Goal: Task Accomplishment & Management: Use online tool/utility

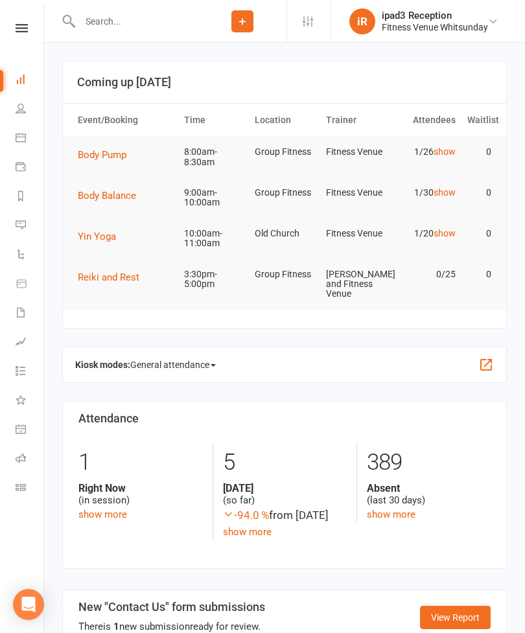
click at [25, 128] on link "Calendar" at bounding box center [30, 138] width 29 height 29
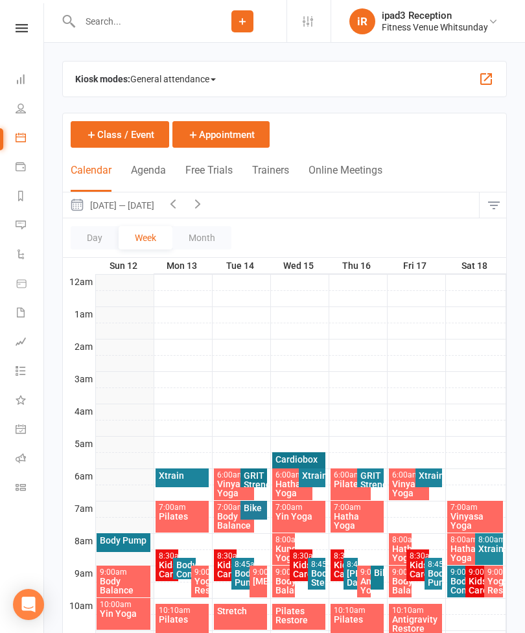
click at [167, 69] on span "General attendance" at bounding box center [173, 79] width 86 height 21
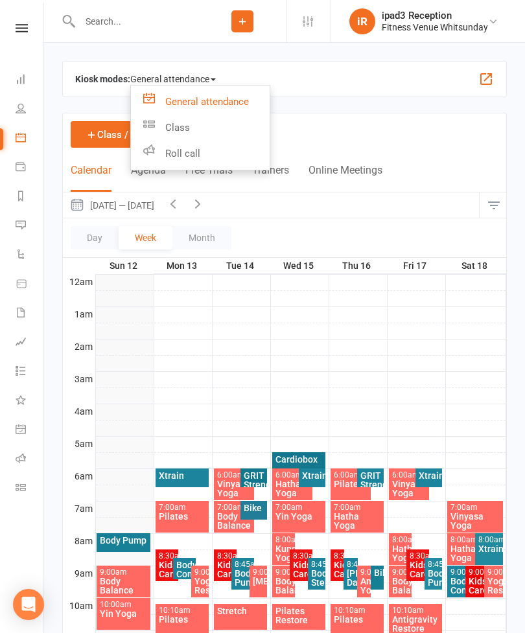
click at [181, 130] on link "Class" at bounding box center [200, 128] width 139 height 26
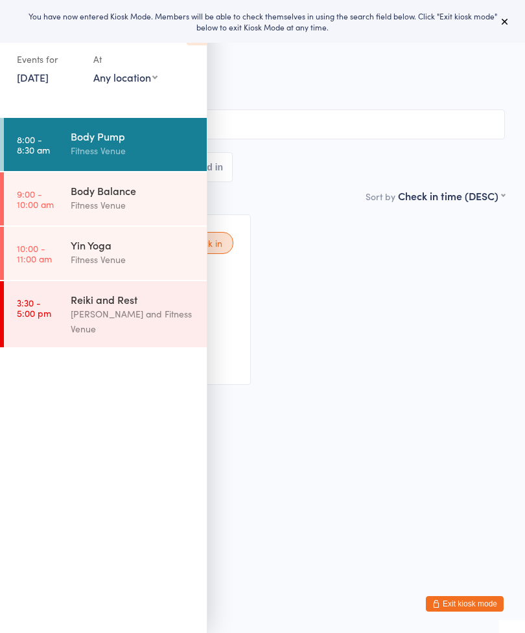
click at [504, 17] on icon at bounding box center [505, 21] width 10 height 10
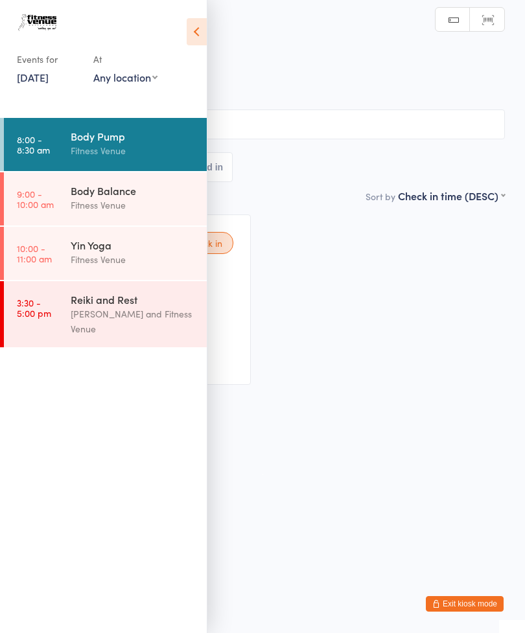
click at [205, 33] on icon at bounding box center [197, 31] width 20 height 27
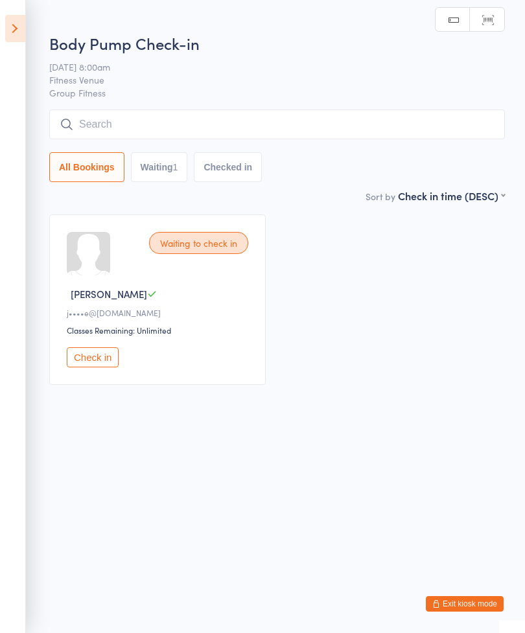
click at [100, 349] on div "Waiting to check in Jan P j••••e@[DOMAIN_NAME] Classes Remaining: Unlimited Che…" at bounding box center [157, 300] width 216 height 170
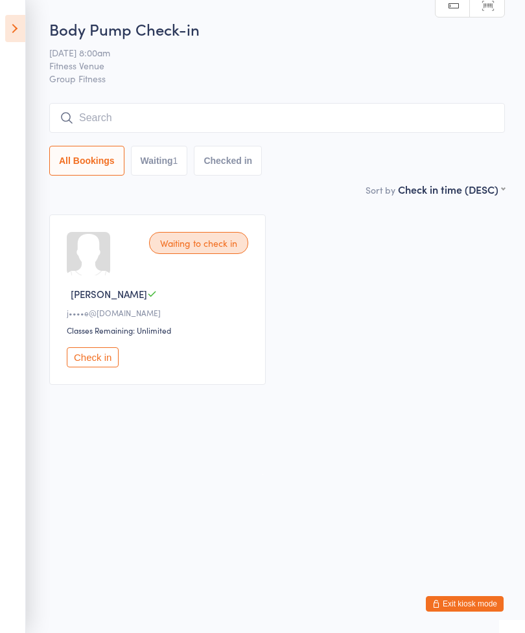
click at [94, 360] on button "Check in" at bounding box center [93, 357] width 52 height 20
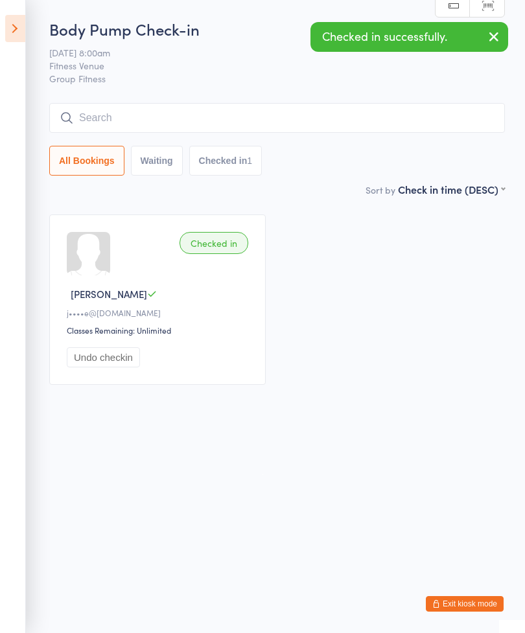
click at [192, 117] on input "search" at bounding box center [277, 118] width 456 height 30
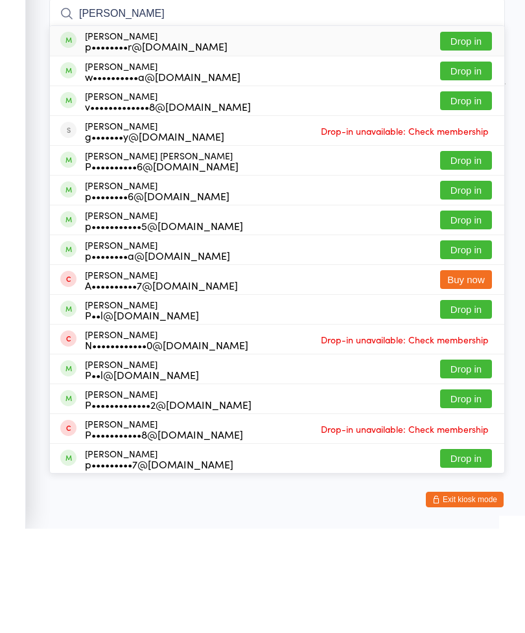
type input "Paula"
click at [461, 166] on button "Drop in" at bounding box center [466, 175] width 52 height 19
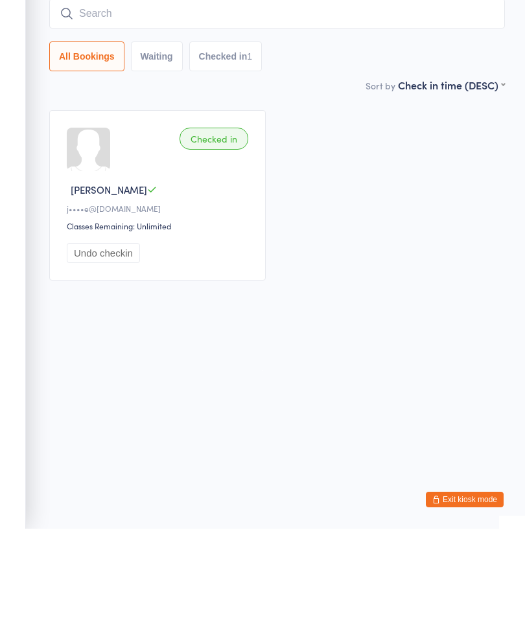
click at [272, 103] on input "search" at bounding box center [277, 118] width 456 height 30
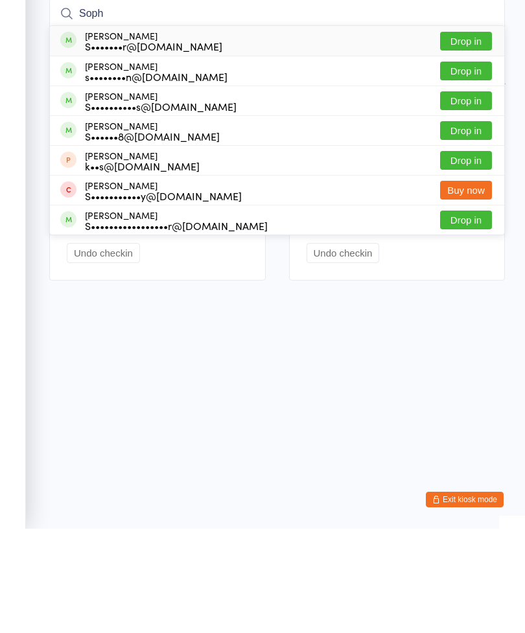
type input "Soph"
click at [461, 136] on button "Drop in" at bounding box center [466, 145] width 52 height 19
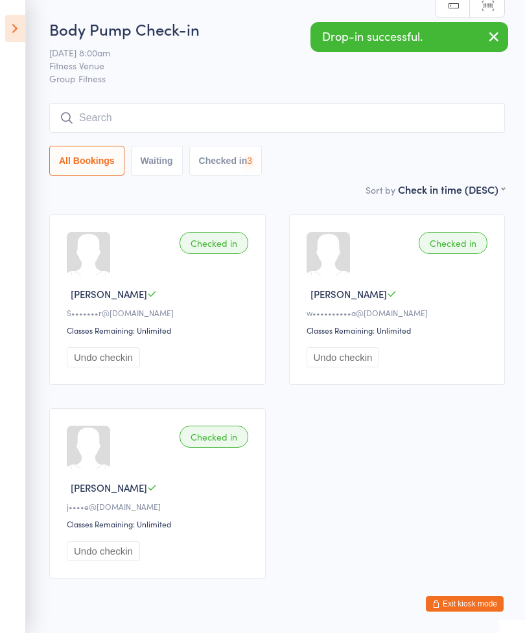
click at [8, 31] on icon at bounding box center [15, 28] width 20 height 27
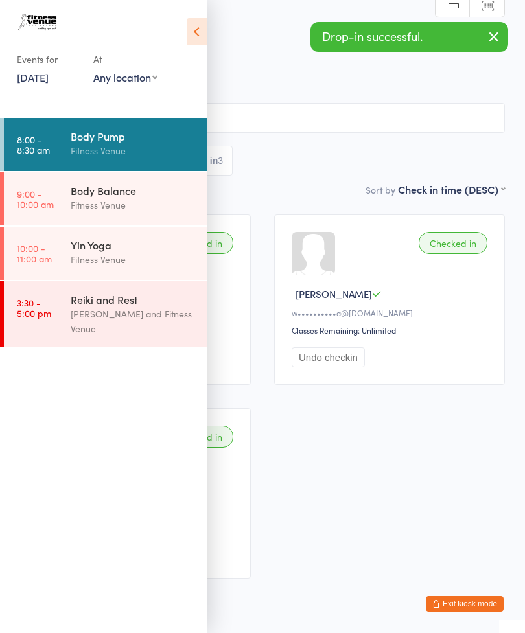
click at [47, 81] on link "12 Oct, 2025" at bounding box center [33, 77] width 32 height 14
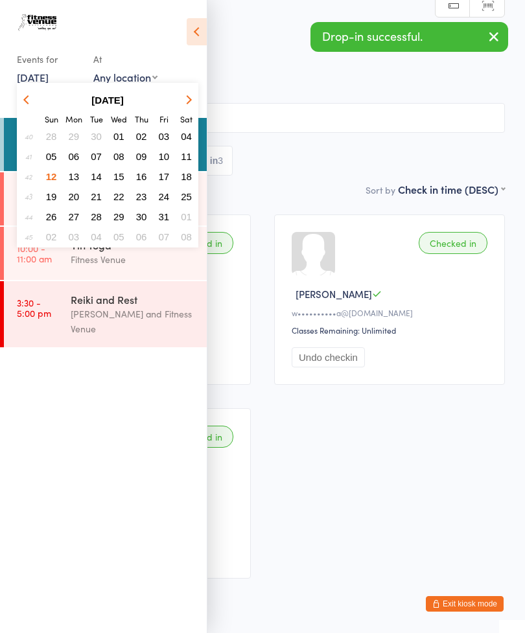
click at [186, 156] on span "11" at bounding box center [186, 156] width 11 height 11
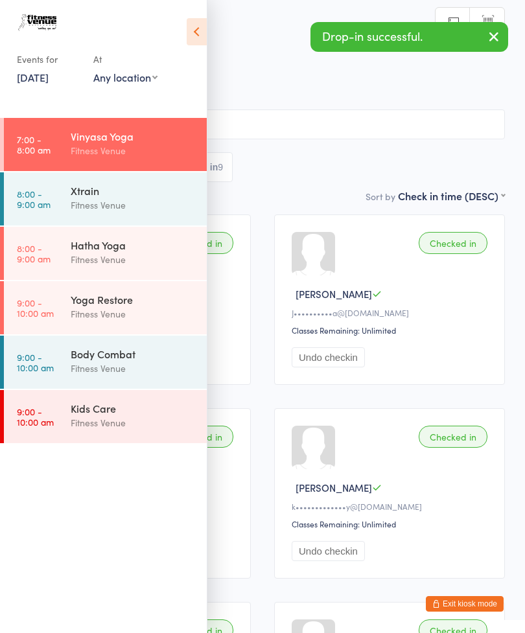
click at [126, 361] on div "Body Combat" at bounding box center [133, 354] width 125 height 14
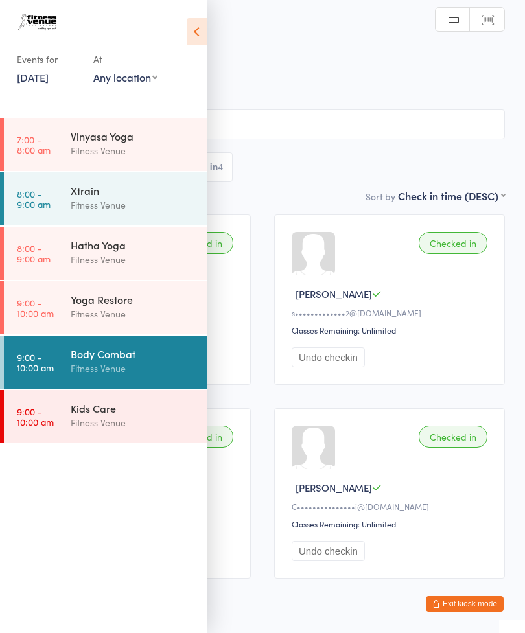
click at [206, 33] on icon at bounding box center [197, 31] width 20 height 27
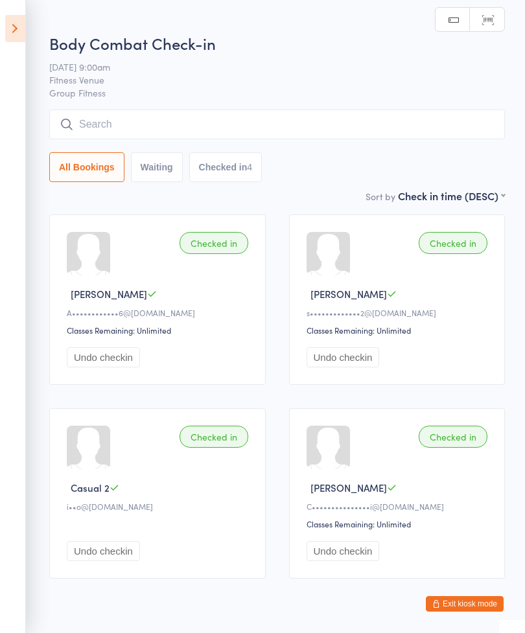
click at [283, 130] on input "search" at bounding box center [277, 125] width 456 height 30
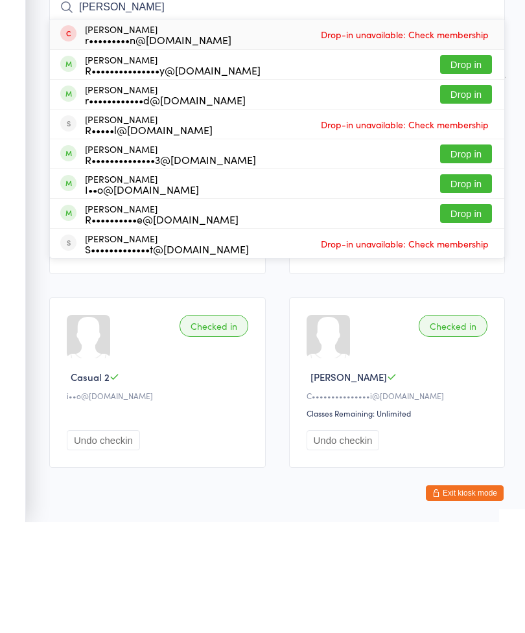
type input "Rachel"
click at [461, 196] on button "Drop in" at bounding box center [466, 205] width 52 height 19
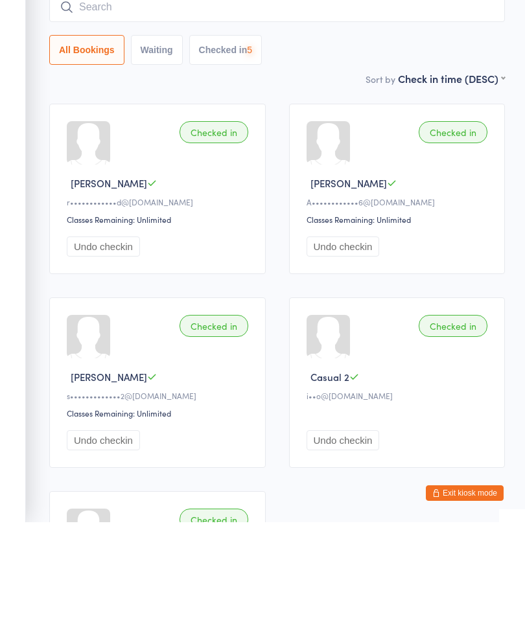
click at [239, 103] on input "search" at bounding box center [277, 118] width 456 height 30
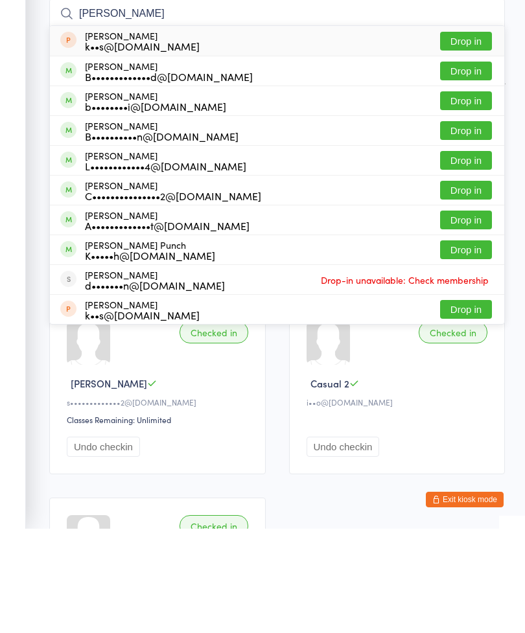
type input "Billie"
click at [467, 166] on button "Drop in" at bounding box center [466, 175] width 52 height 19
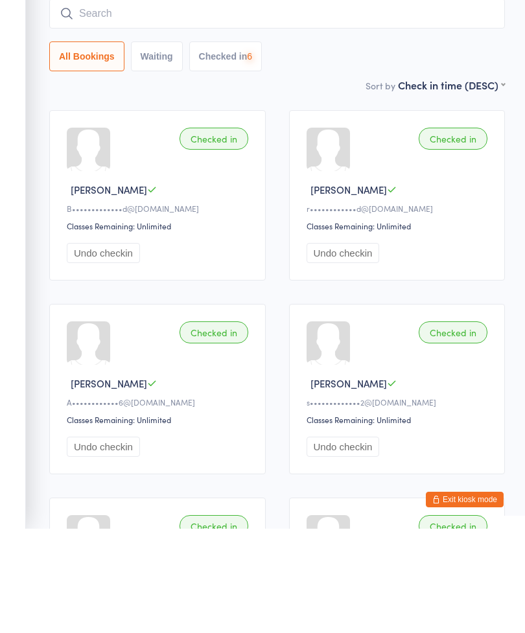
click at [289, 103] on input "search" at bounding box center [277, 118] width 456 height 30
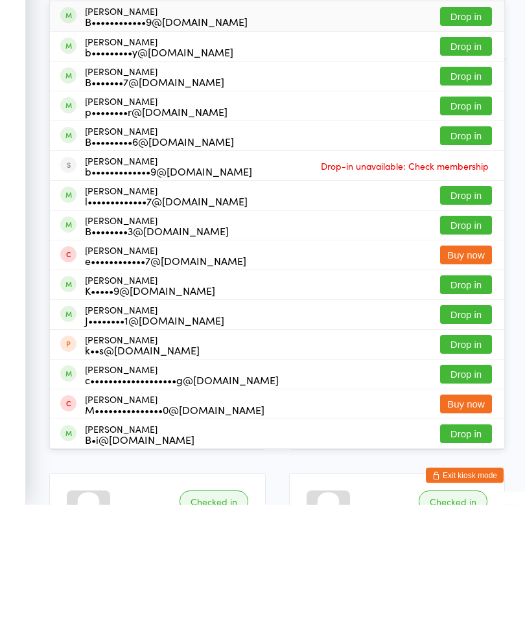
type input "Bre"
click at [462, 553] on button "Drop in" at bounding box center [466, 562] width 52 height 19
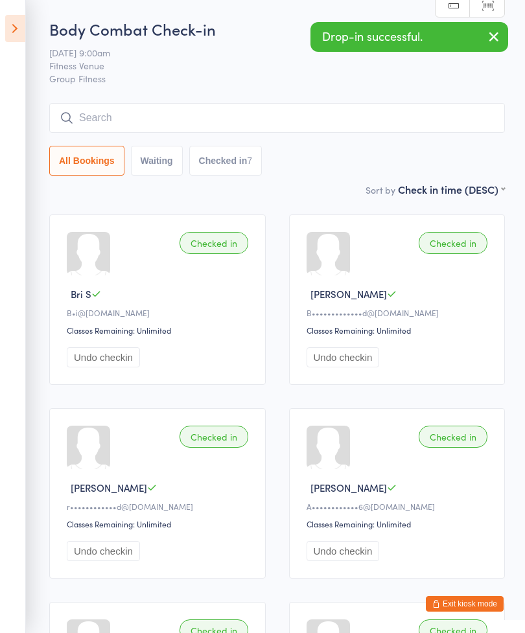
click at [240, 115] on input "search" at bounding box center [277, 118] width 456 height 30
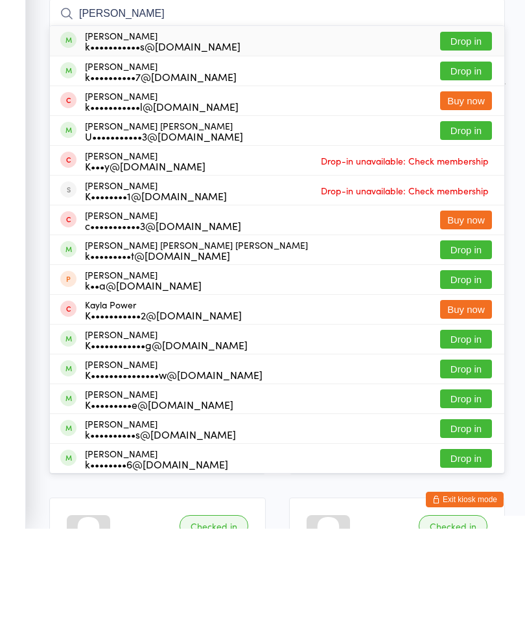
type input "Karla"
click at [461, 166] on button "Drop in" at bounding box center [466, 175] width 52 height 19
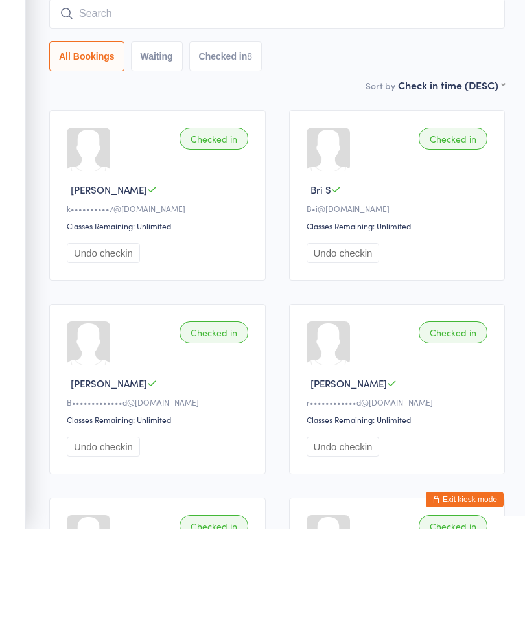
click at [229, 103] on input "search" at bounding box center [277, 118] width 456 height 30
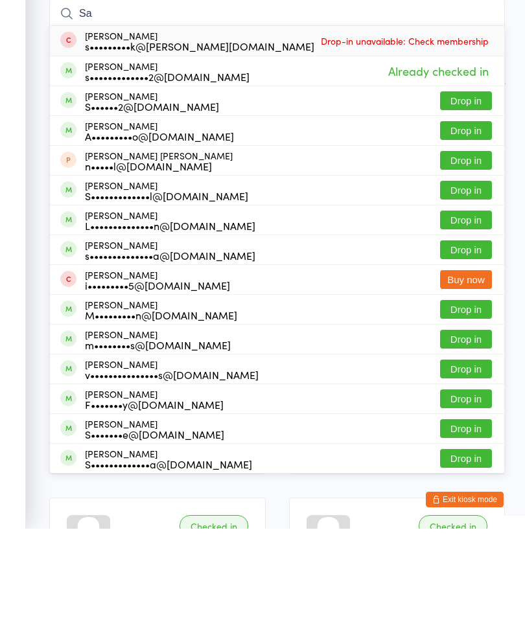
type input "S"
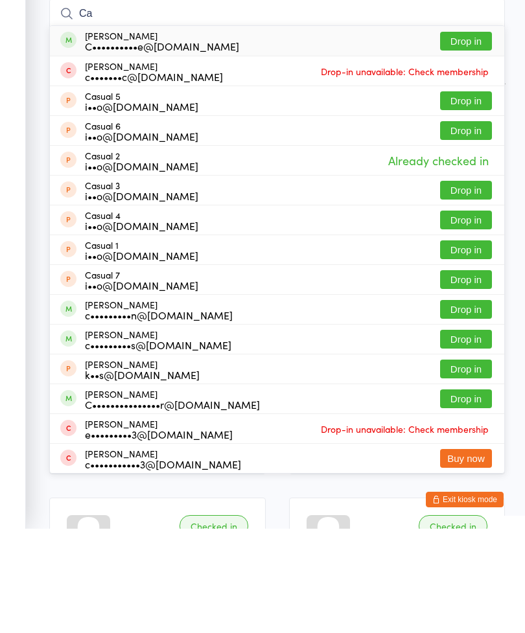
type input "C"
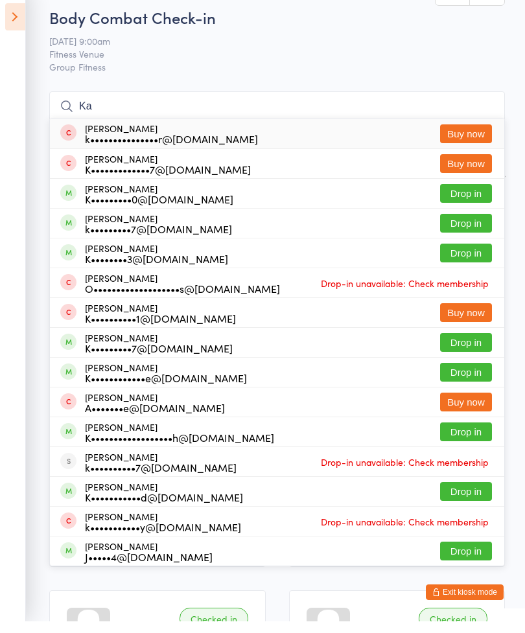
type input "K"
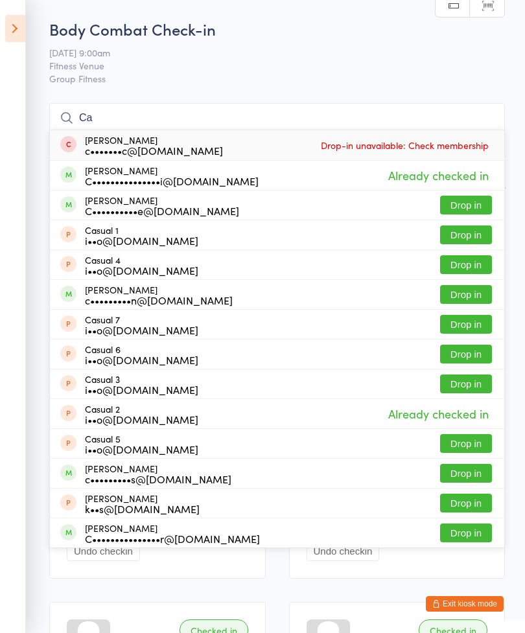
type input "C"
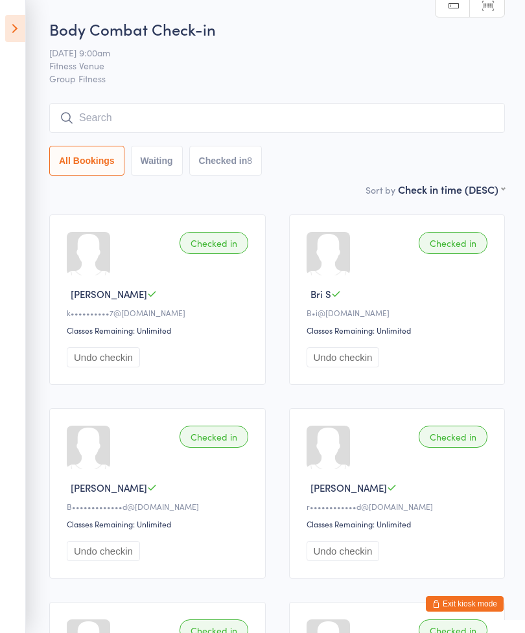
click at [24, 29] on icon at bounding box center [15, 28] width 20 height 27
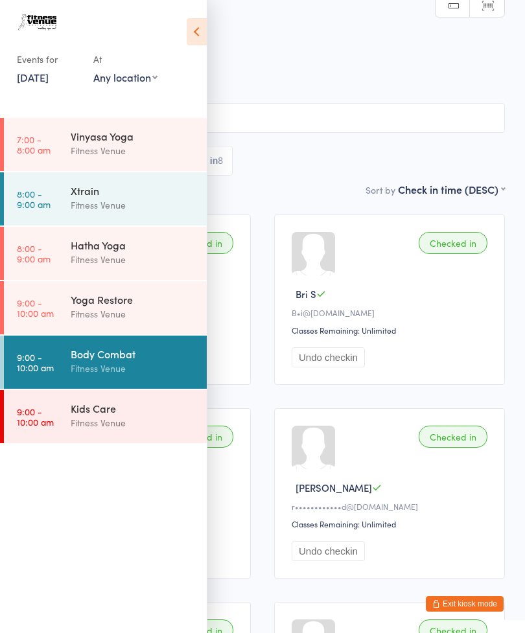
click at [38, 84] on link "11 Oct, 2025" at bounding box center [33, 77] width 32 height 14
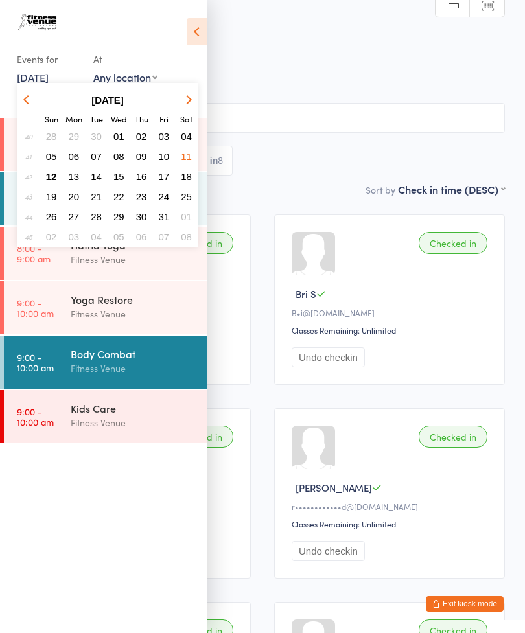
click at [52, 178] on span "12" at bounding box center [51, 176] width 11 height 11
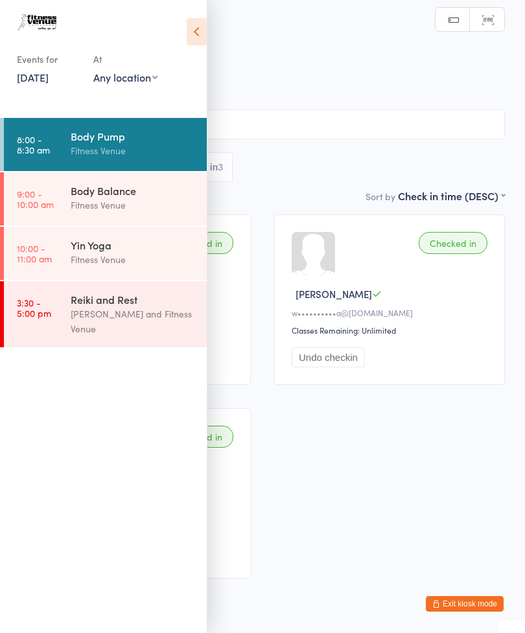
click at [193, 38] on icon at bounding box center [197, 31] width 20 height 27
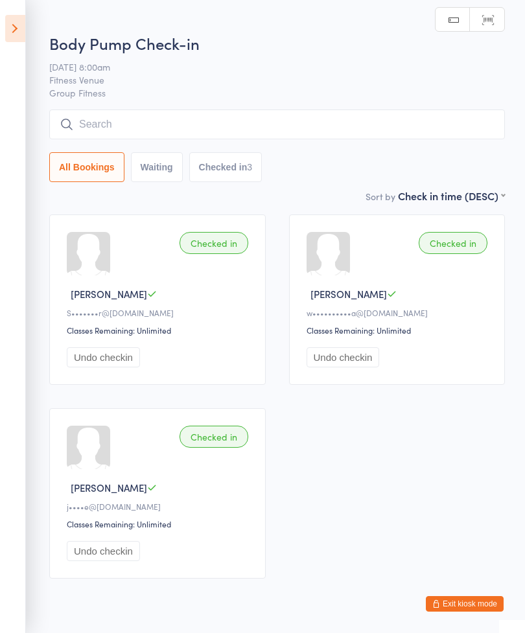
click at [242, 127] on input "search" at bounding box center [277, 125] width 456 height 30
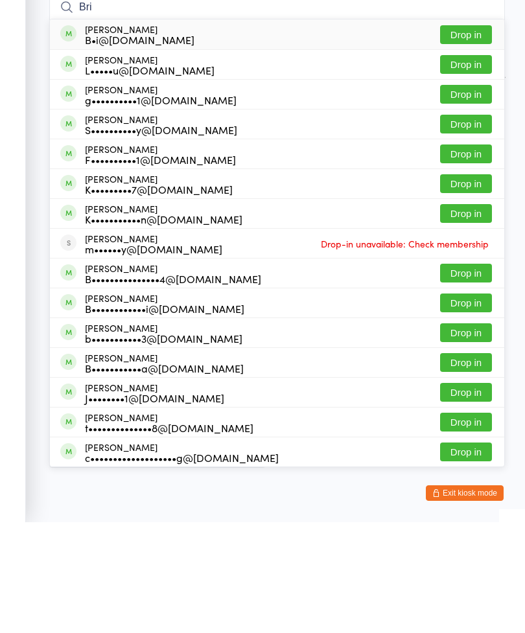
type input "Bri"
click at [465, 136] on button "Drop in" at bounding box center [466, 145] width 52 height 19
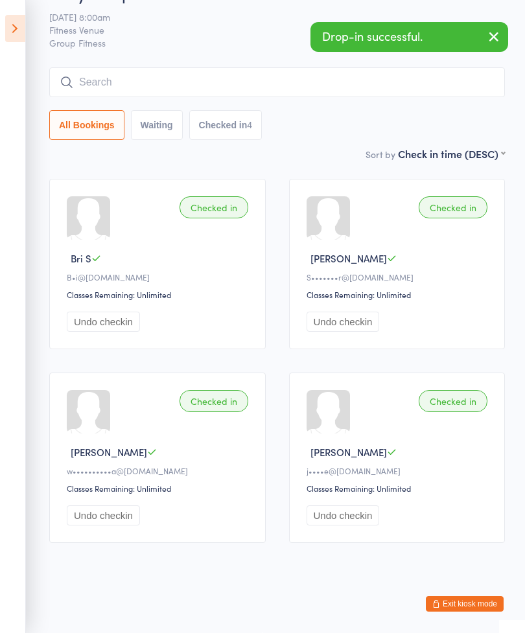
click at [239, 67] on input "search" at bounding box center [277, 82] width 456 height 30
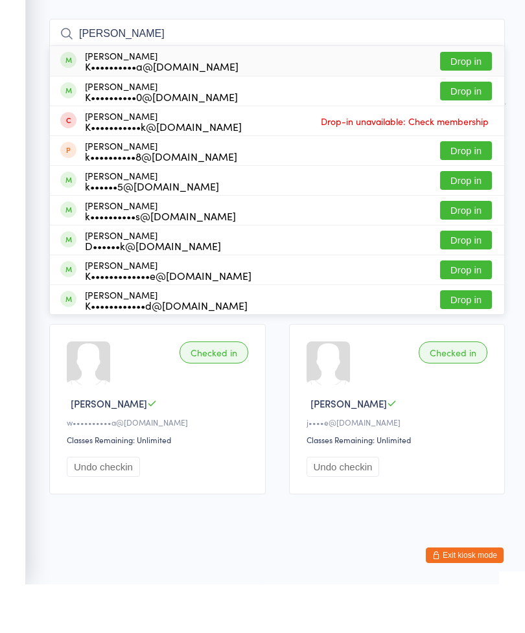
type input "Kristy"
click at [467, 130] on button "Drop in" at bounding box center [466, 139] width 52 height 19
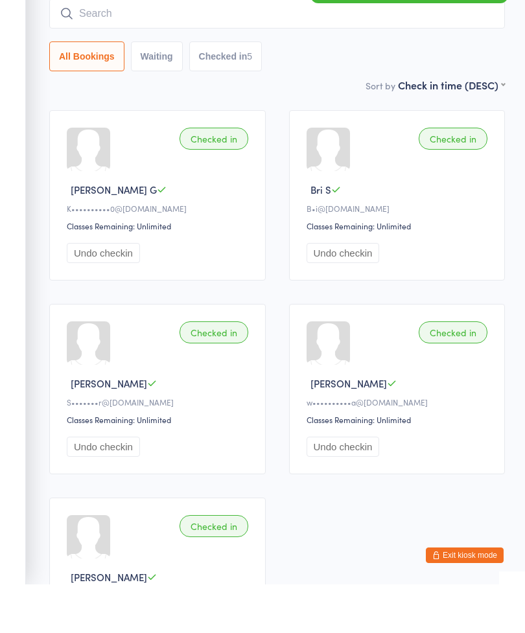
click at [264, 47] on input "search" at bounding box center [277, 62] width 456 height 30
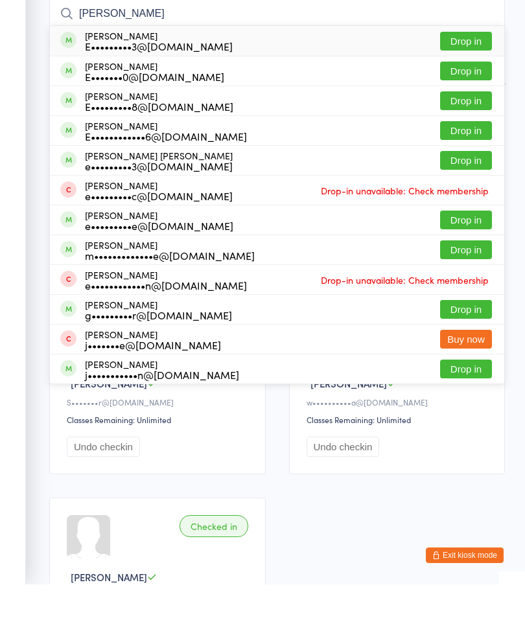
type input "Emma"
click at [457, 259] on button "Drop in" at bounding box center [466, 268] width 52 height 19
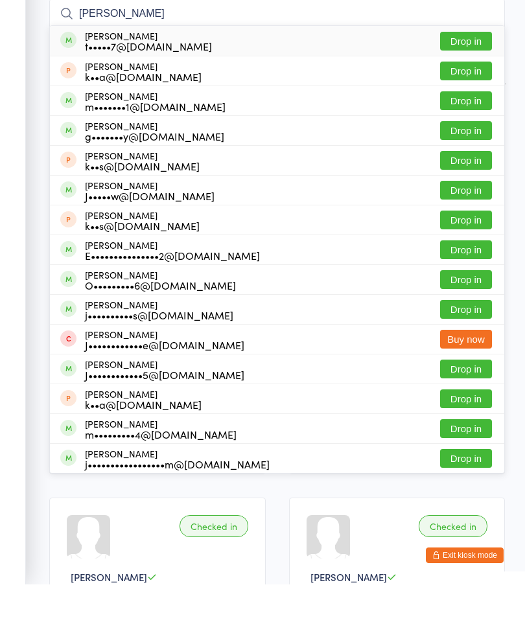
type input "Jon"
click at [469, 170] on button "Drop in" at bounding box center [466, 179] width 52 height 19
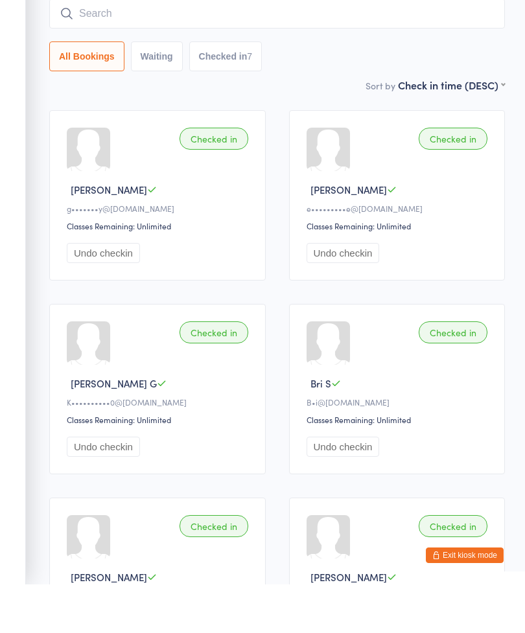
click at [299, 47] on input "search" at bounding box center [277, 62] width 456 height 30
click at [297, 47] on input "search" at bounding box center [277, 62] width 456 height 30
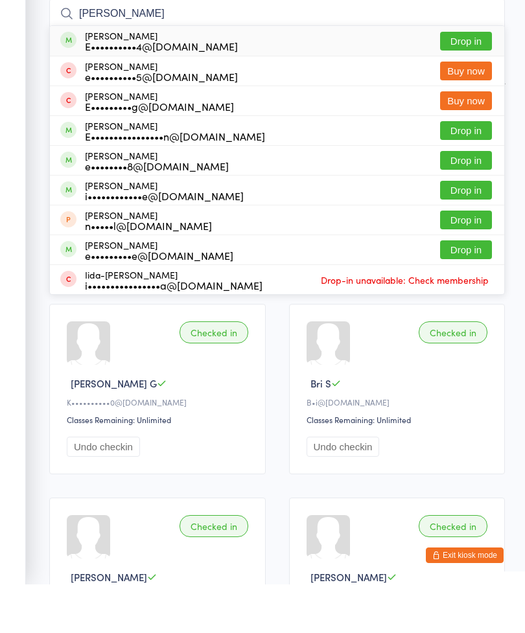
type input "Emily"
click at [467, 170] on button "Drop in" at bounding box center [466, 179] width 52 height 19
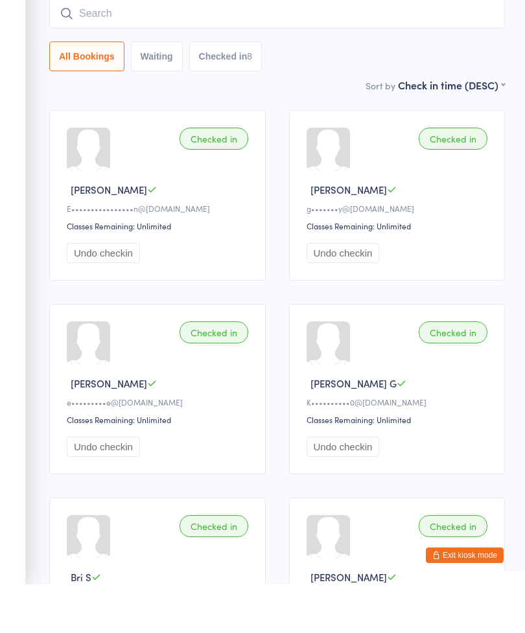
scroll to position [104, 0]
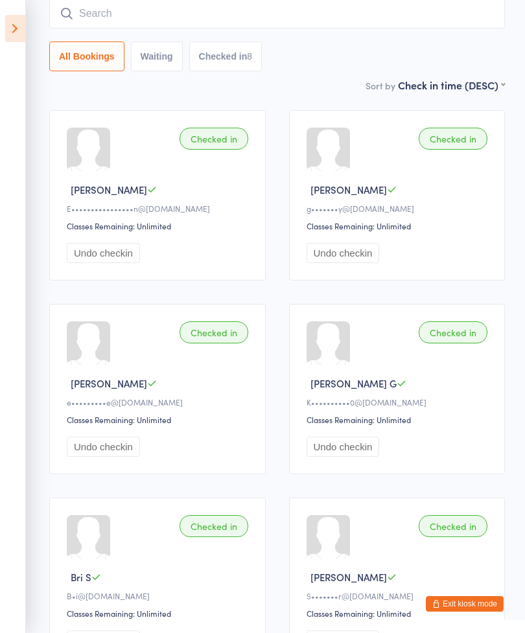
click at [224, 6] on input "search" at bounding box center [277, 14] width 456 height 30
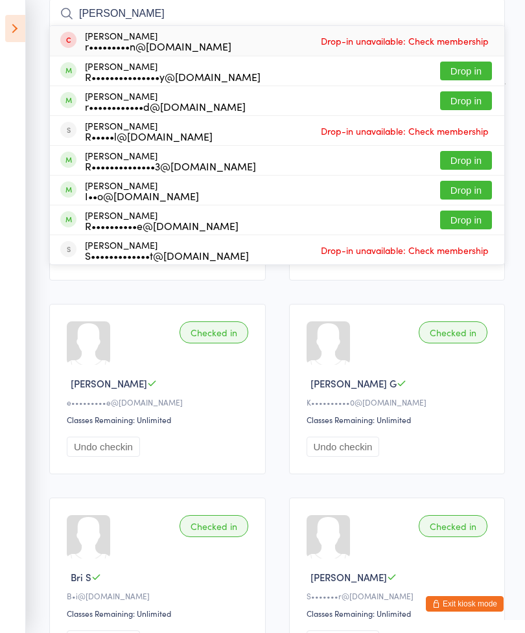
type input "Rachel"
click at [474, 163] on button "Drop in" at bounding box center [466, 160] width 52 height 19
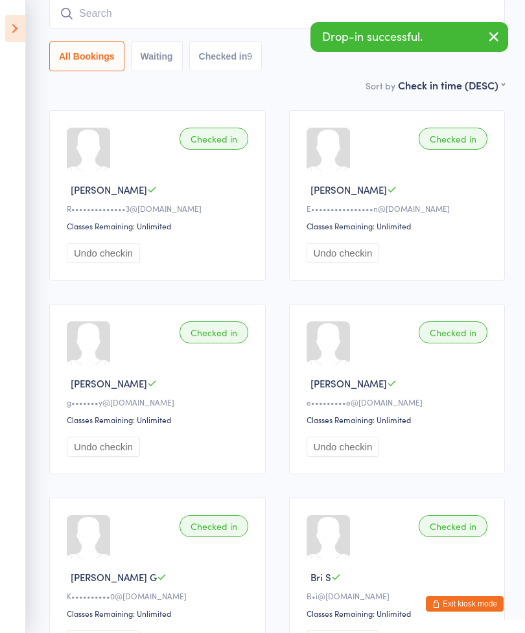
click at [227, 17] on input "search" at bounding box center [277, 14] width 456 height 30
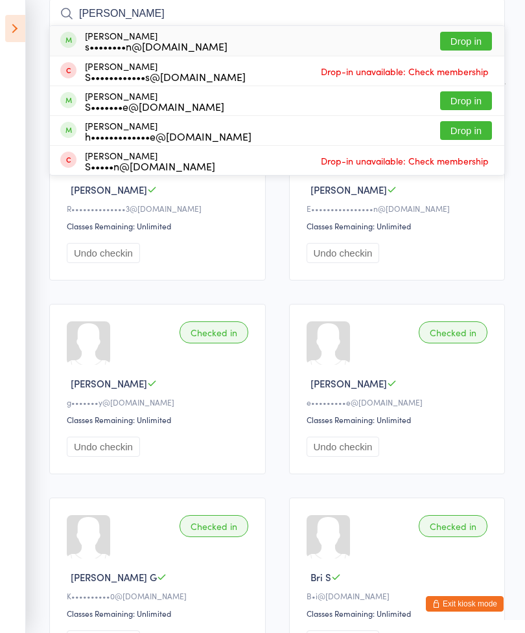
type input "Susan"
click at [468, 39] on button "Drop in" at bounding box center [466, 41] width 52 height 19
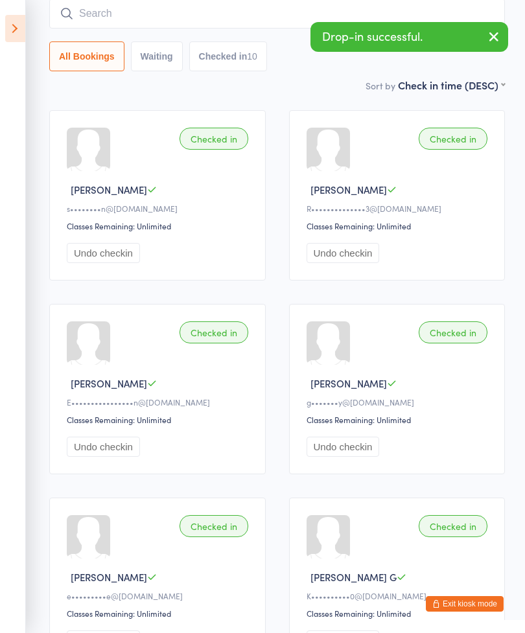
click at [276, 10] on input "search" at bounding box center [277, 14] width 456 height 30
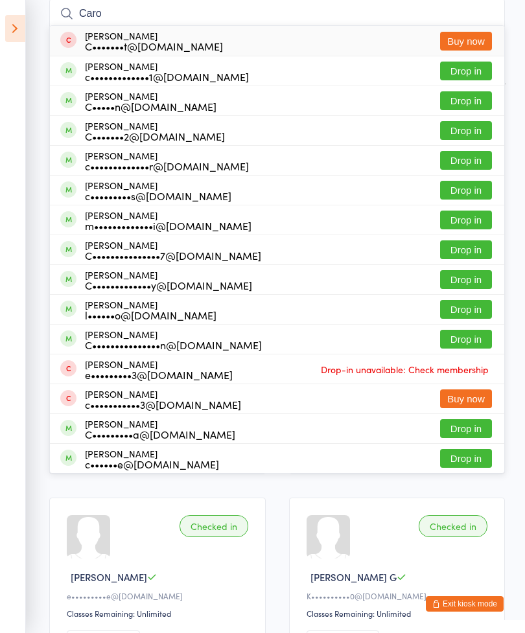
type input "Caro"
click at [461, 101] on button "Drop in" at bounding box center [466, 100] width 52 height 19
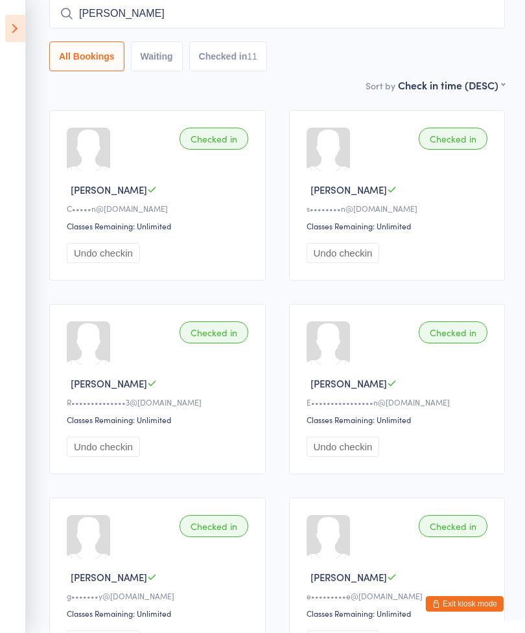
type input "Jan"
